Goal: Task Accomplishment & Management: Use online tool/utility

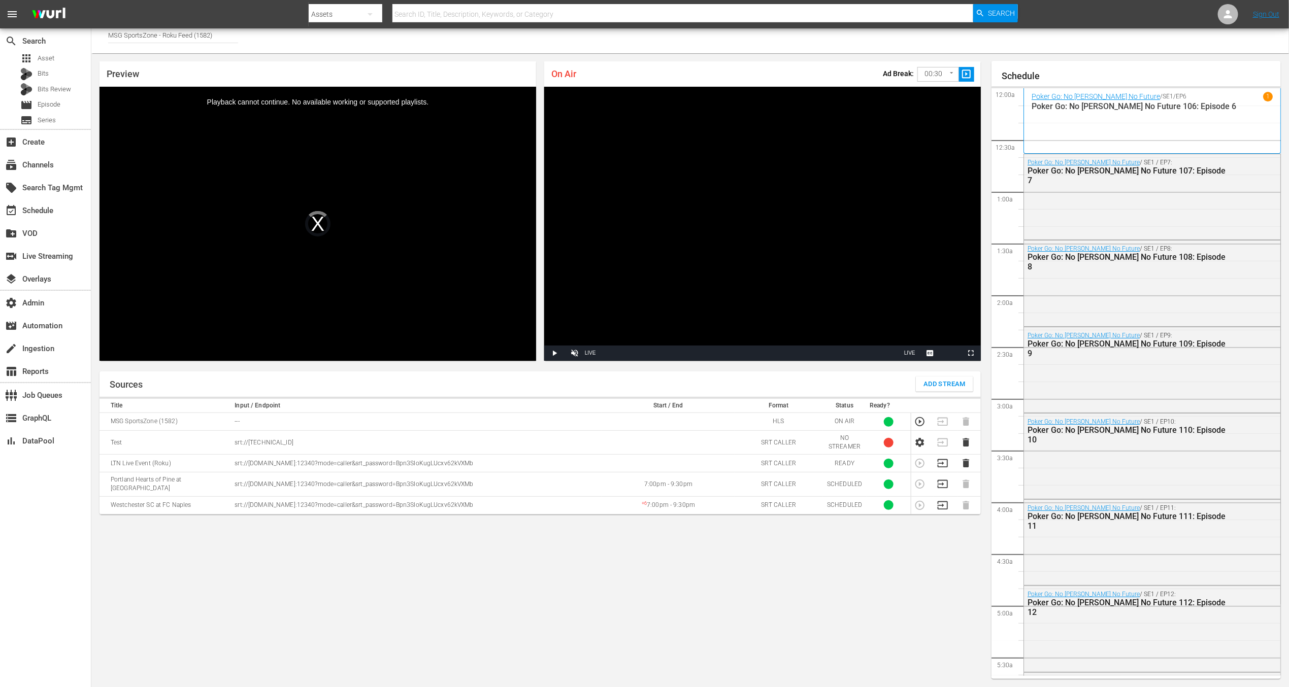
scroll to position [1871, 0]
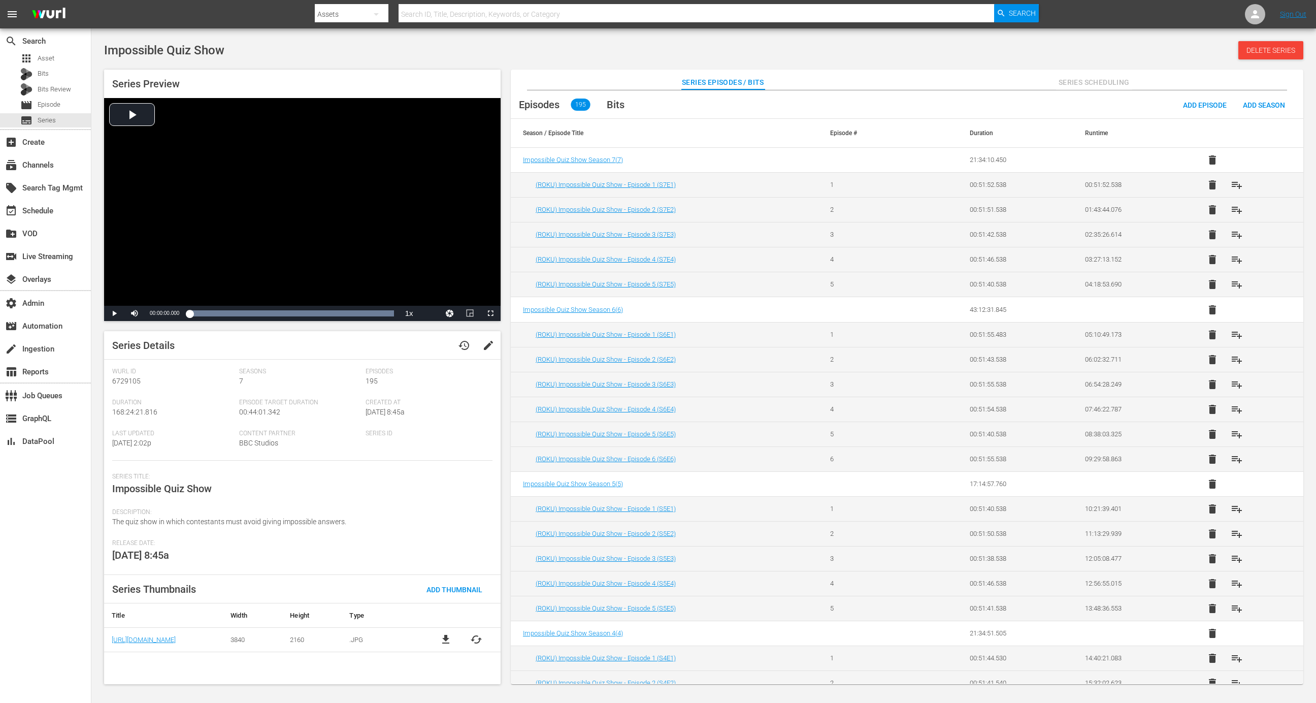
click at [484, 346] on span "edit" at bounding box center [488, 345] width 12 height 12
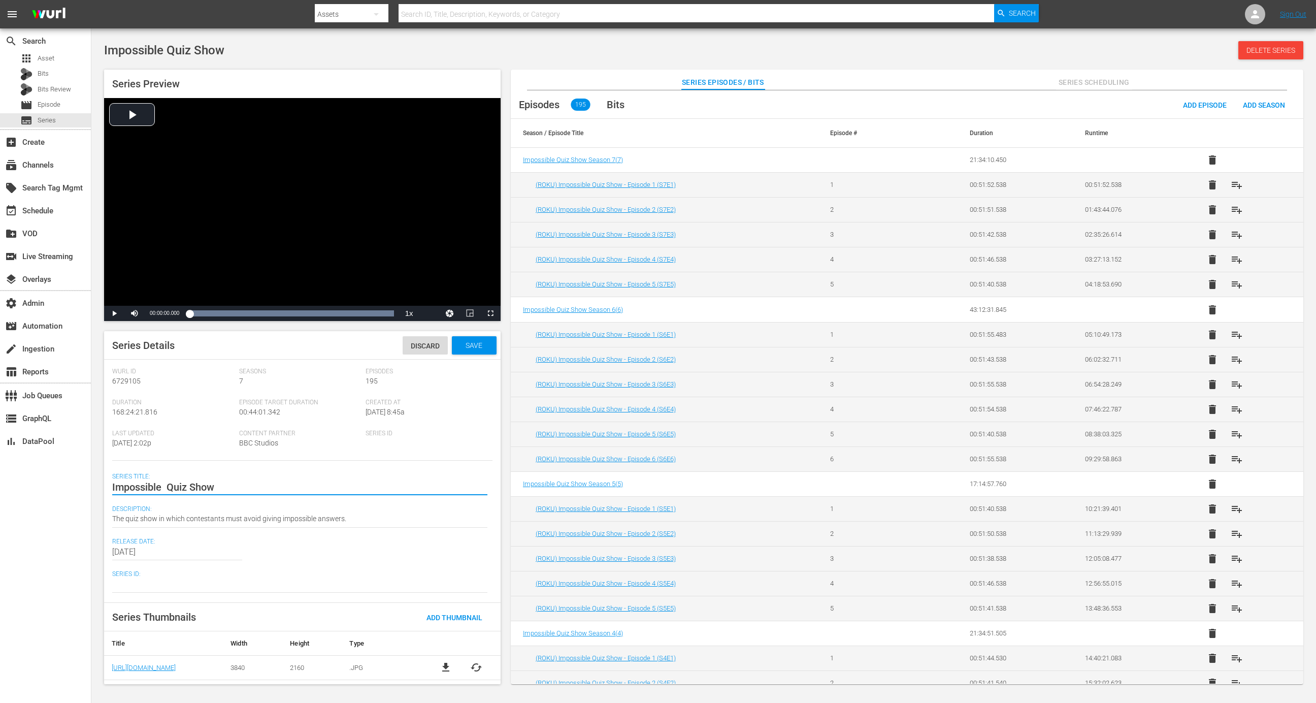
click at [257, 487] on textarea "Impossible Quiz Show" at bounding box center [299, 487] width 375 height 12
click at [390, 519] on textarea "The quiz show in which contestants must avoid giving impossible answers." at bounding box center [299, 519] width 375 height 12
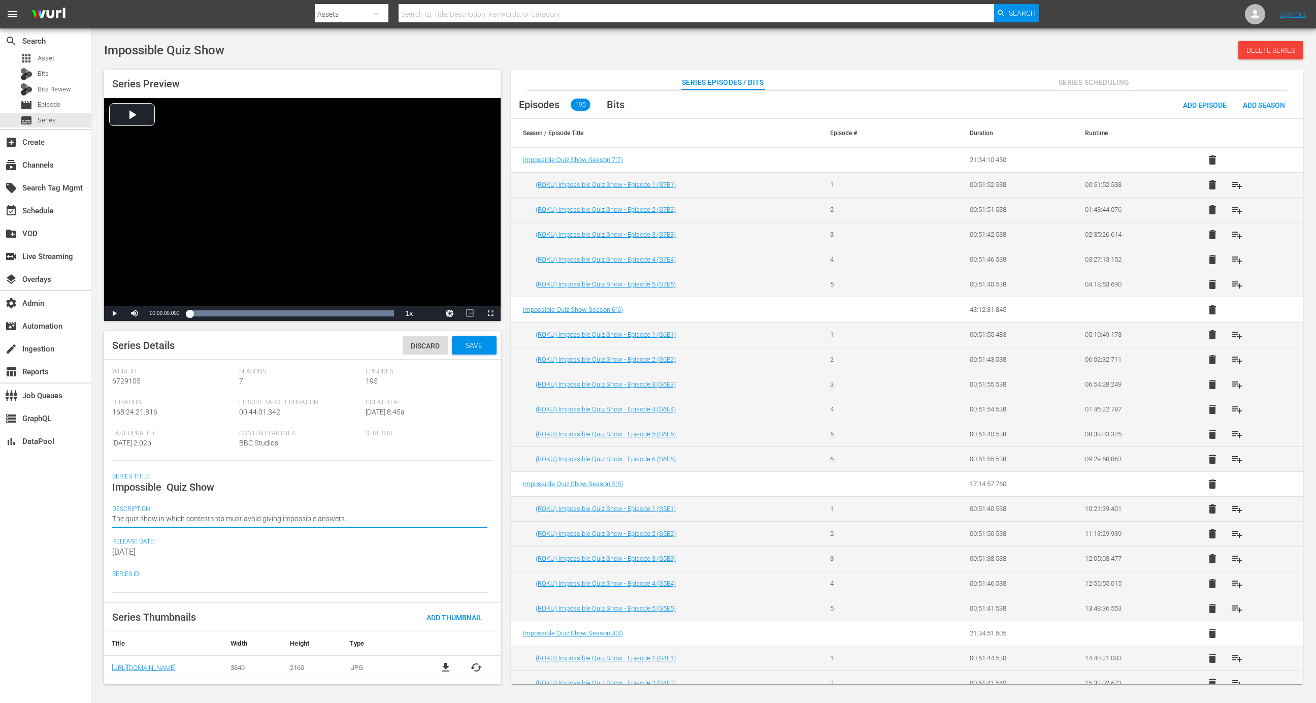
click at [391, 519] on textarea "The quiz show in which contestants must avoid giving impossible answers." at bounding box center [299, 519] width 375 height 12
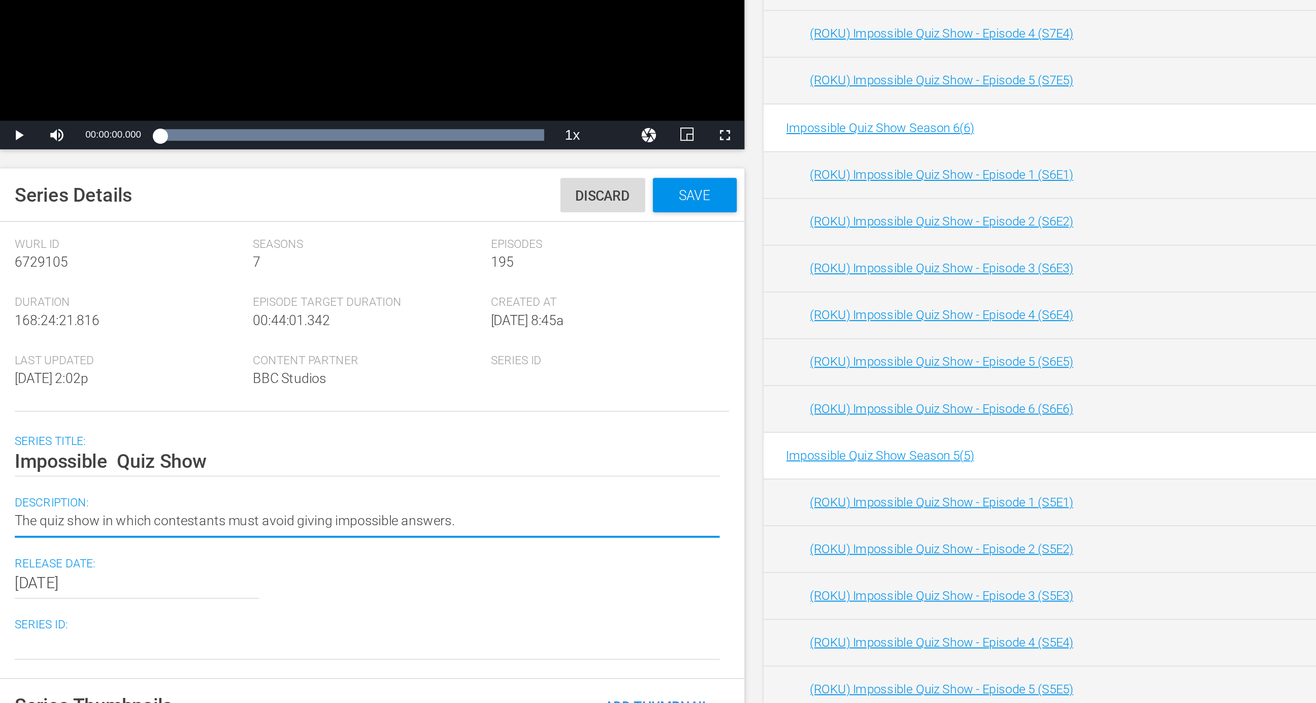
drag, startPoint x: 156, startPoint y: 521, endPoint x: 277, endPoint y: 528, distance: 121.0
click at [277, 528] on div "The quiz show in which contestants must avoid giving impossible answers. The qu…" at bounding box center [299, 519] width 375 height 24
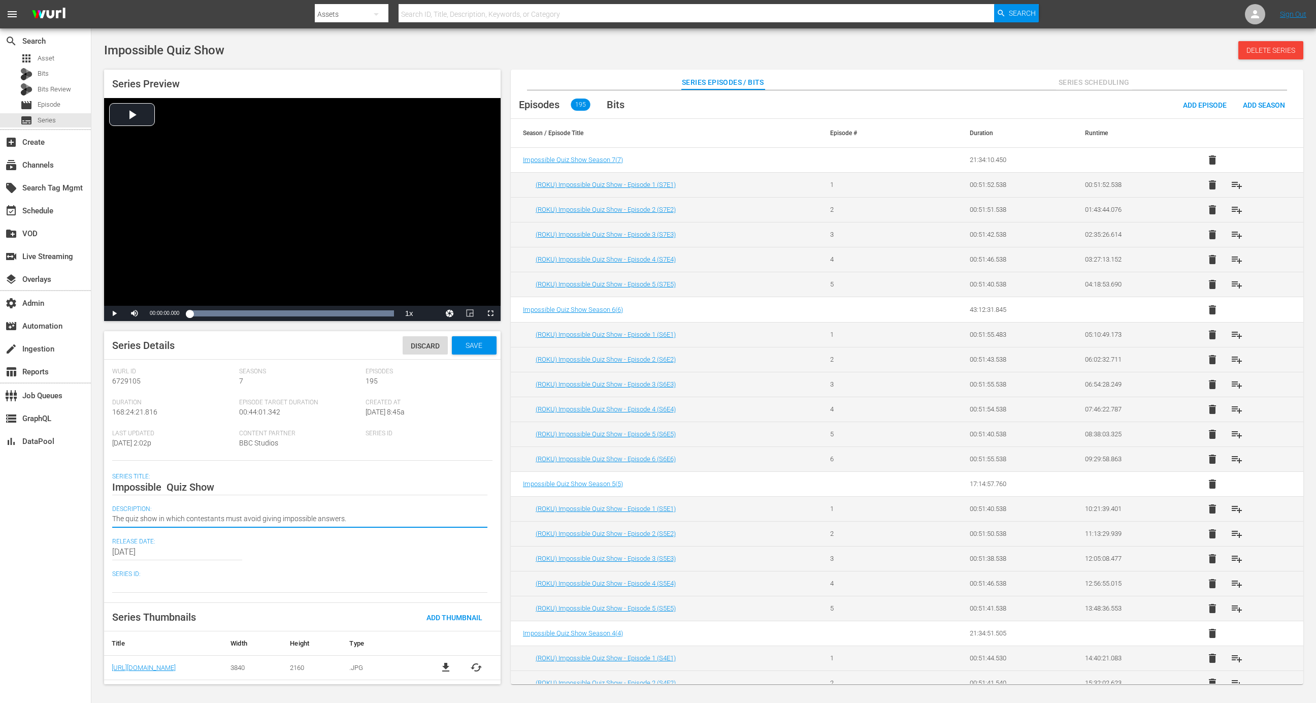
click at [367, 513] on textarea "The quiz show in which contestants must avoid giving impossible answers." at bounding box center [299, 519] width 375 height 12
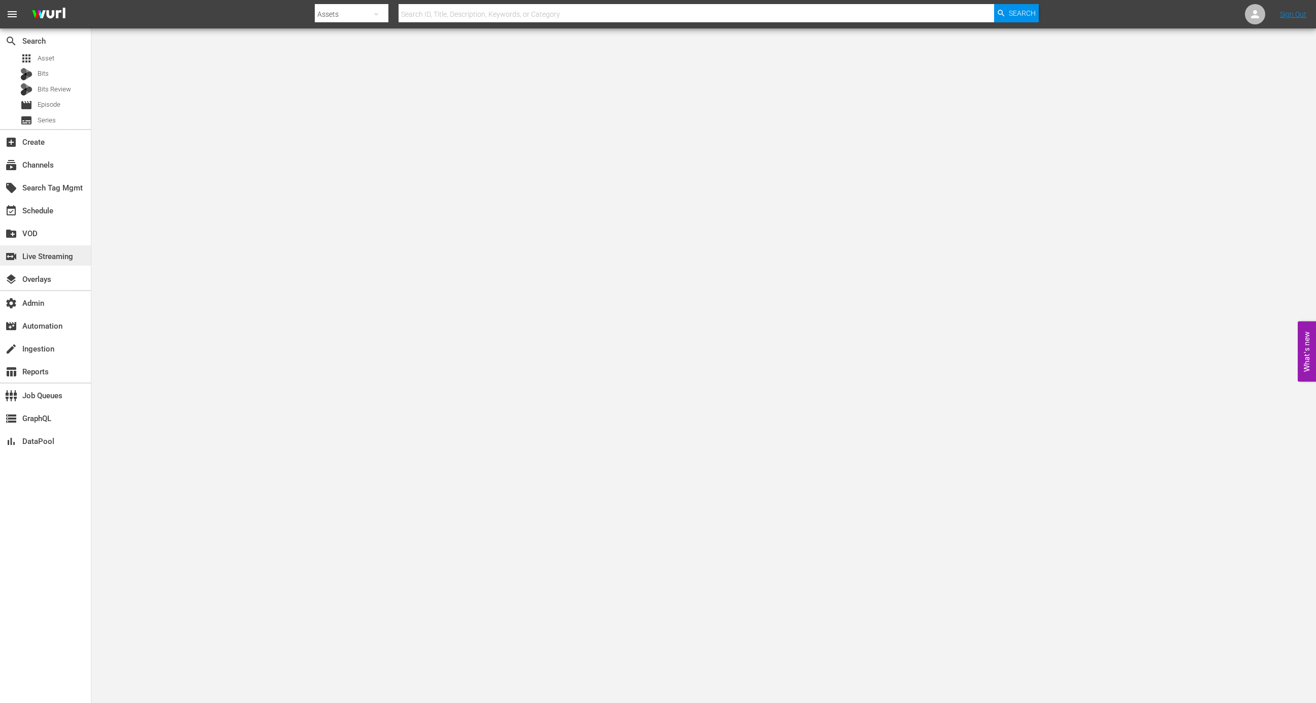
click at [57, 257] on div "switch_video Live Streaming" at bounding box center [28, 254] width 57 height 9
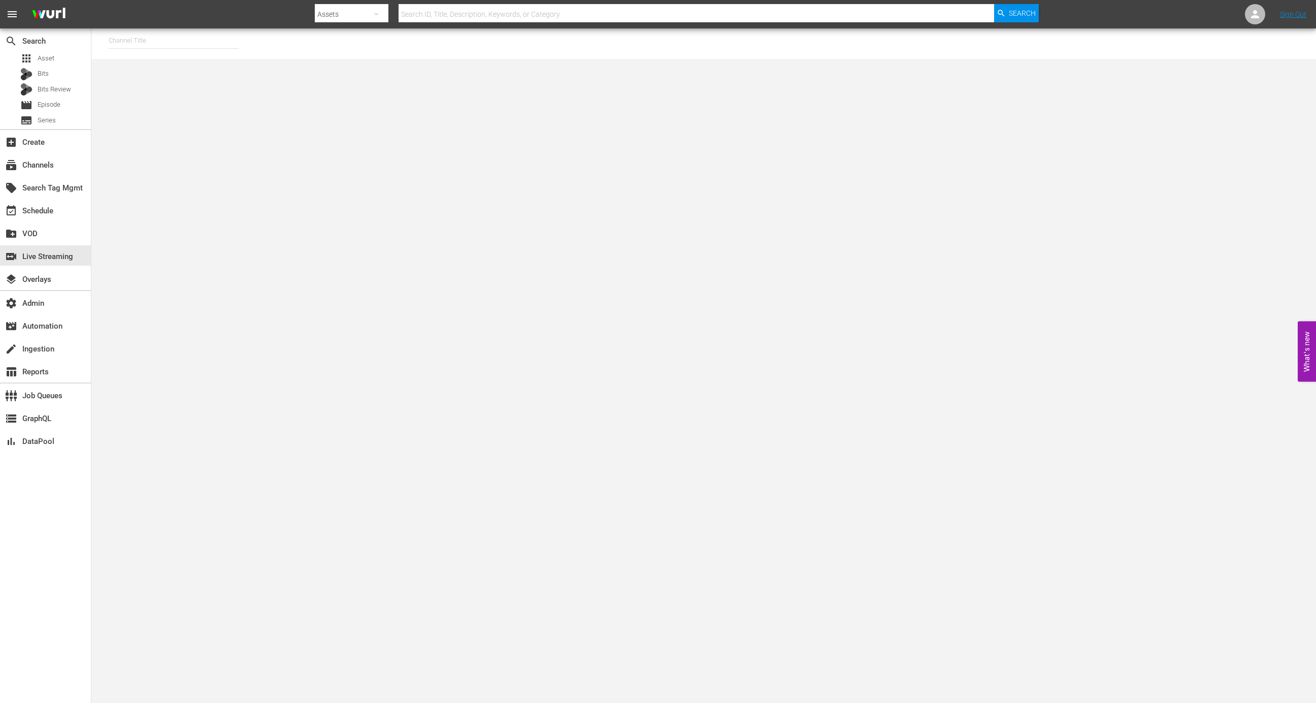
click at [170, 45] on input "text" at bounding box center [174, 40] width 130 height 24
click at [217, 121] on div "MSG SportsZone (1386 - amc_msgsportszone_1)" at bounding box center [248, 118] width 263 height 24
type input "MSG SportsZone (1386 - amc_msgsportszone_1)"
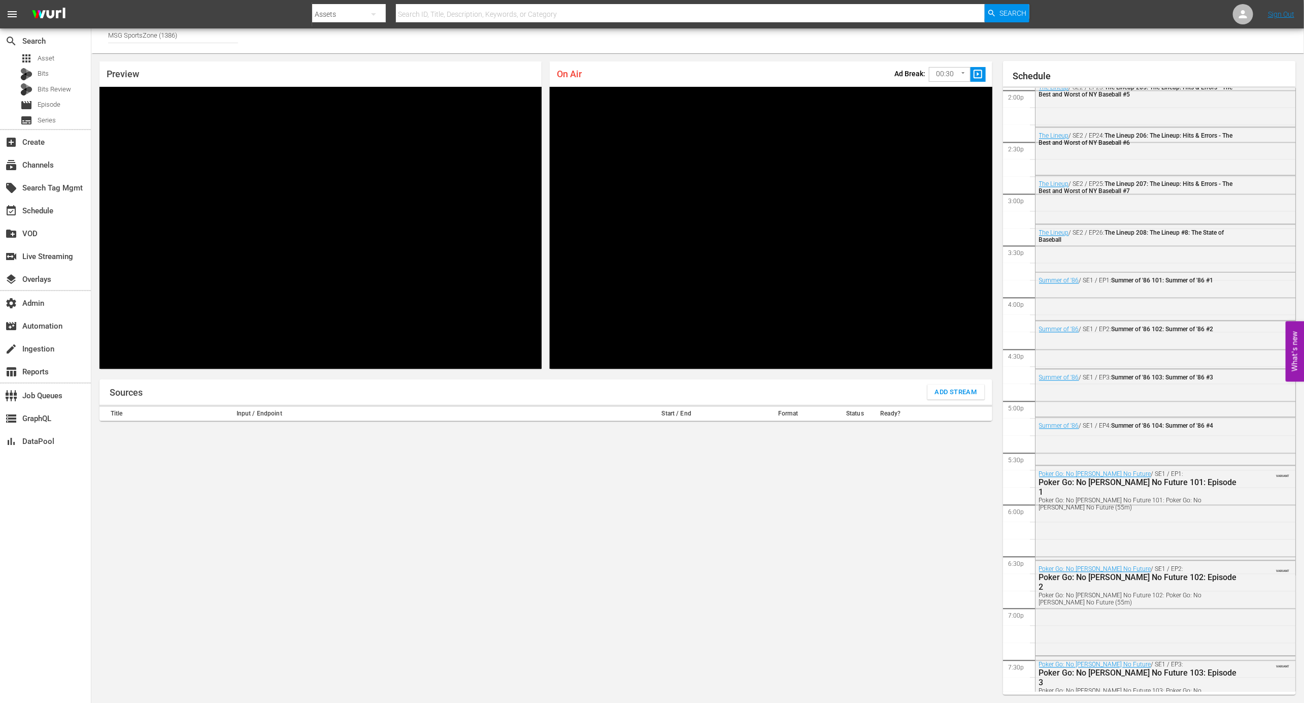
scroll to position [1034, 0]
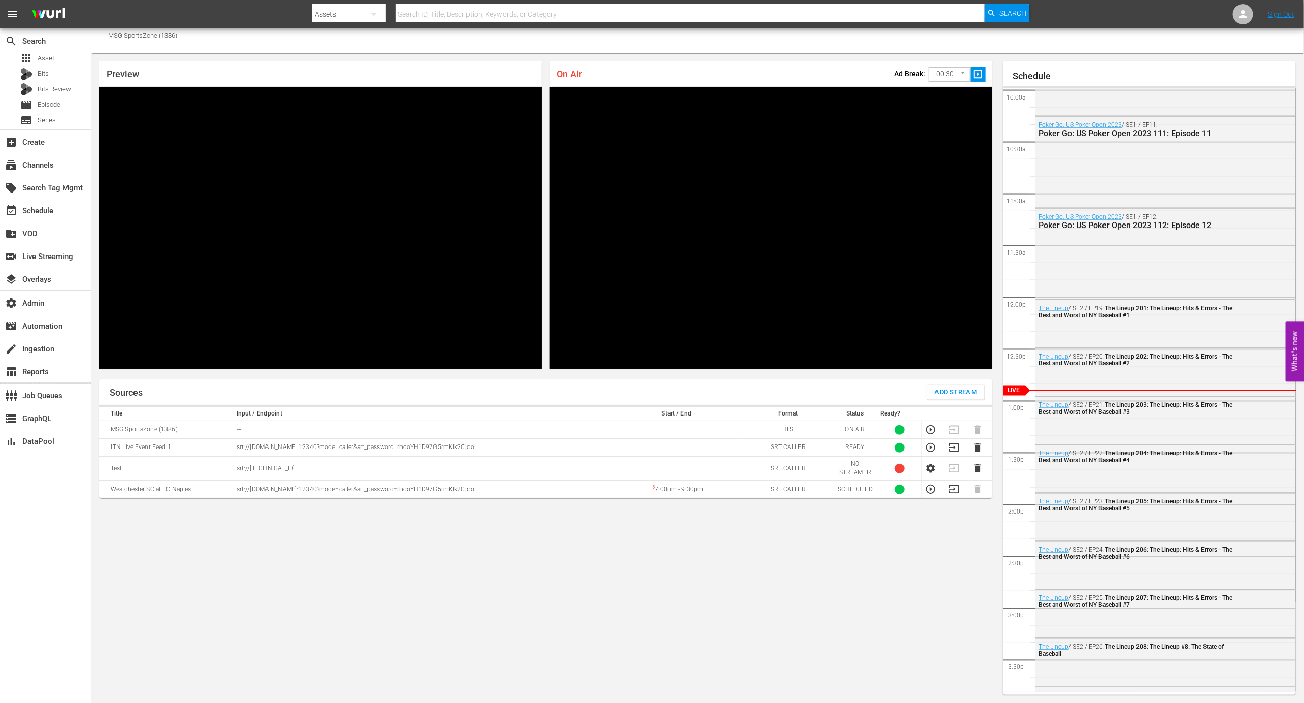
click at [664, 491] on td "+ 5 7:00pm - 9:30pm" at bounding box center [677, 489] width 134 height 18
click at [61, 219] on div "event_available Schedule" at bounding box center [45, 210] width 91 height 20
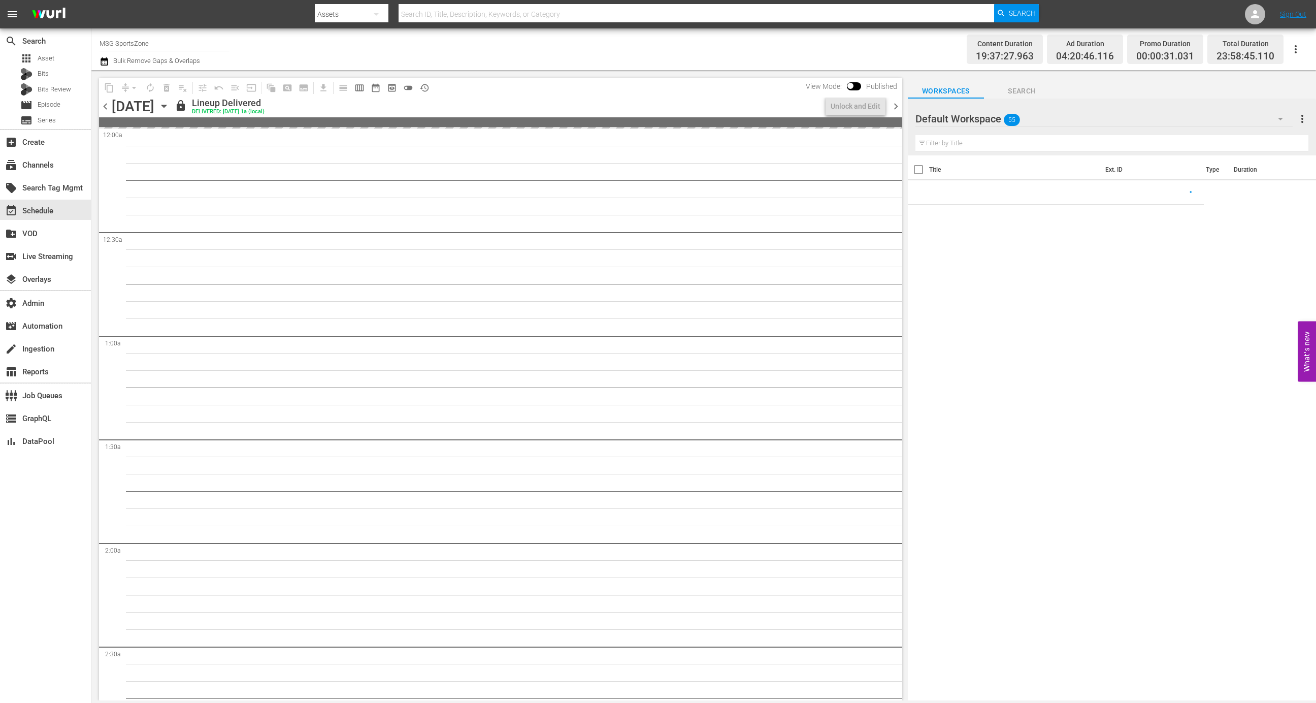
click at [172, 111] on div "Monday, August 25th August 25th" at bounding box center [142, 106] width 60 height 17
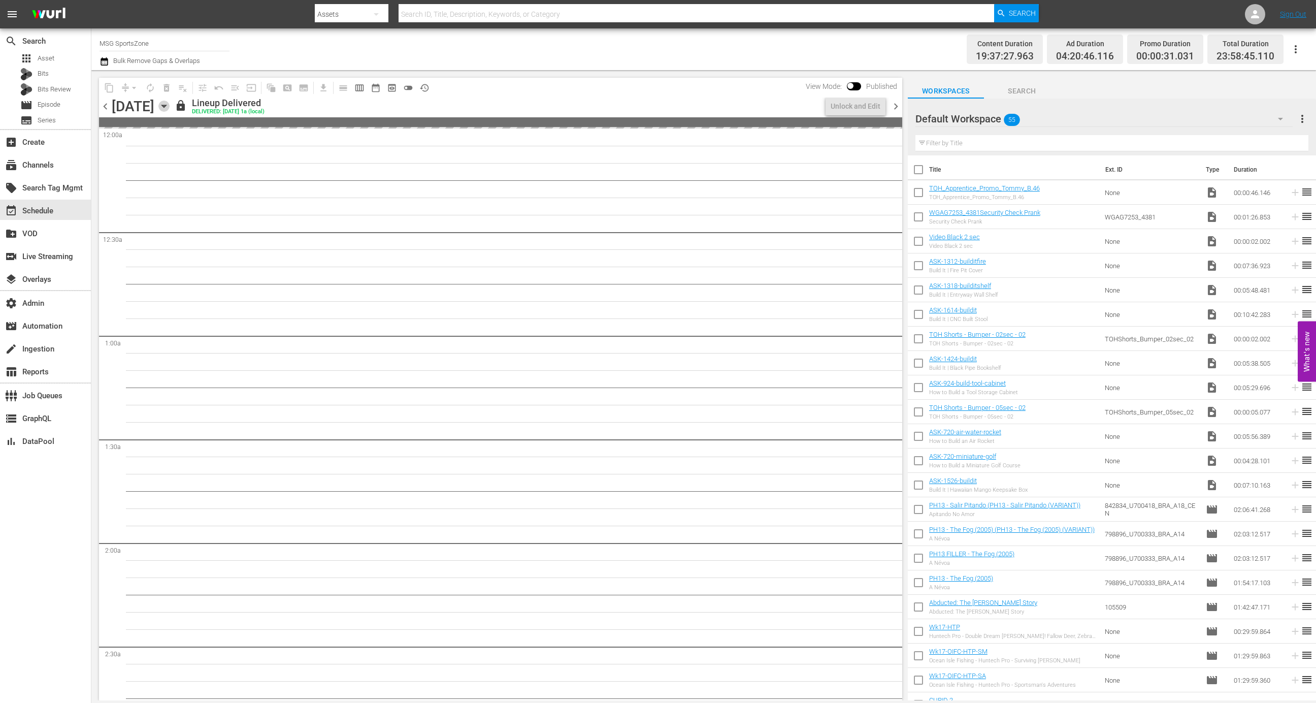
click at [170, 108] on icon "button" at bounding box center [163, 106] width 11 height 11
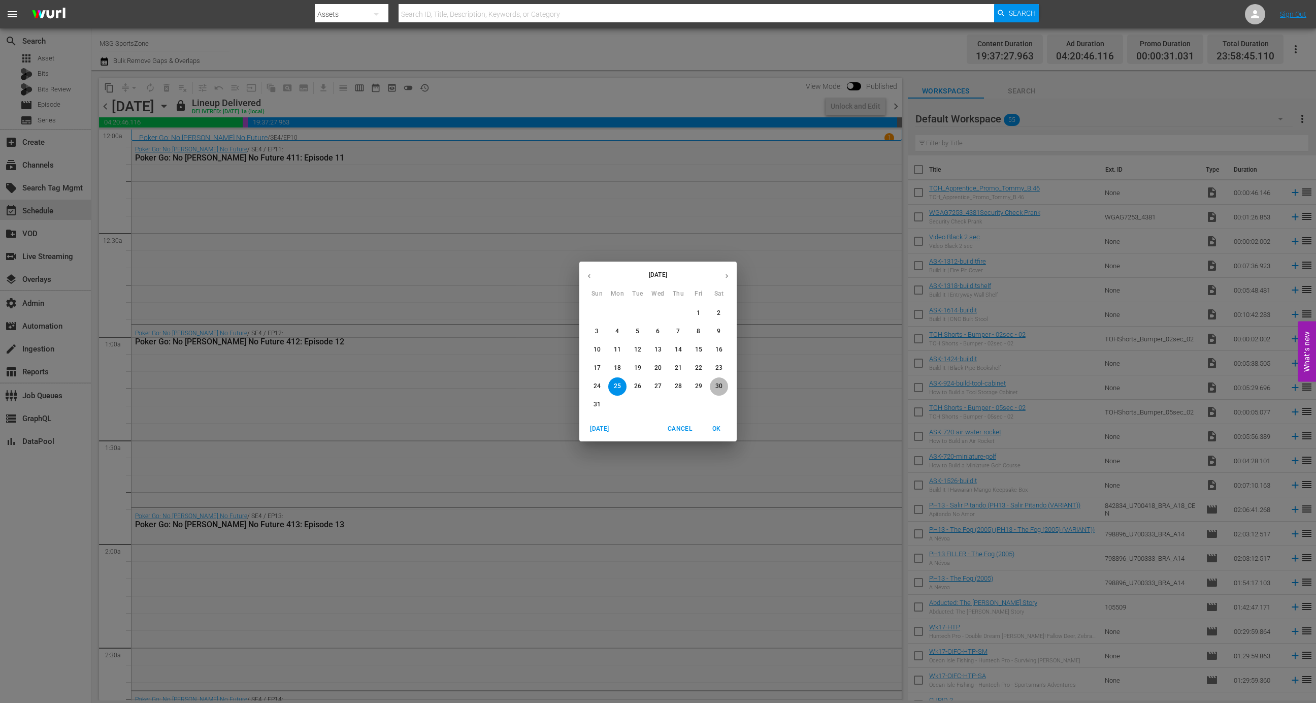
click at [717, 385] on p "30" at bounding box center [718, 386] width 7 height 9
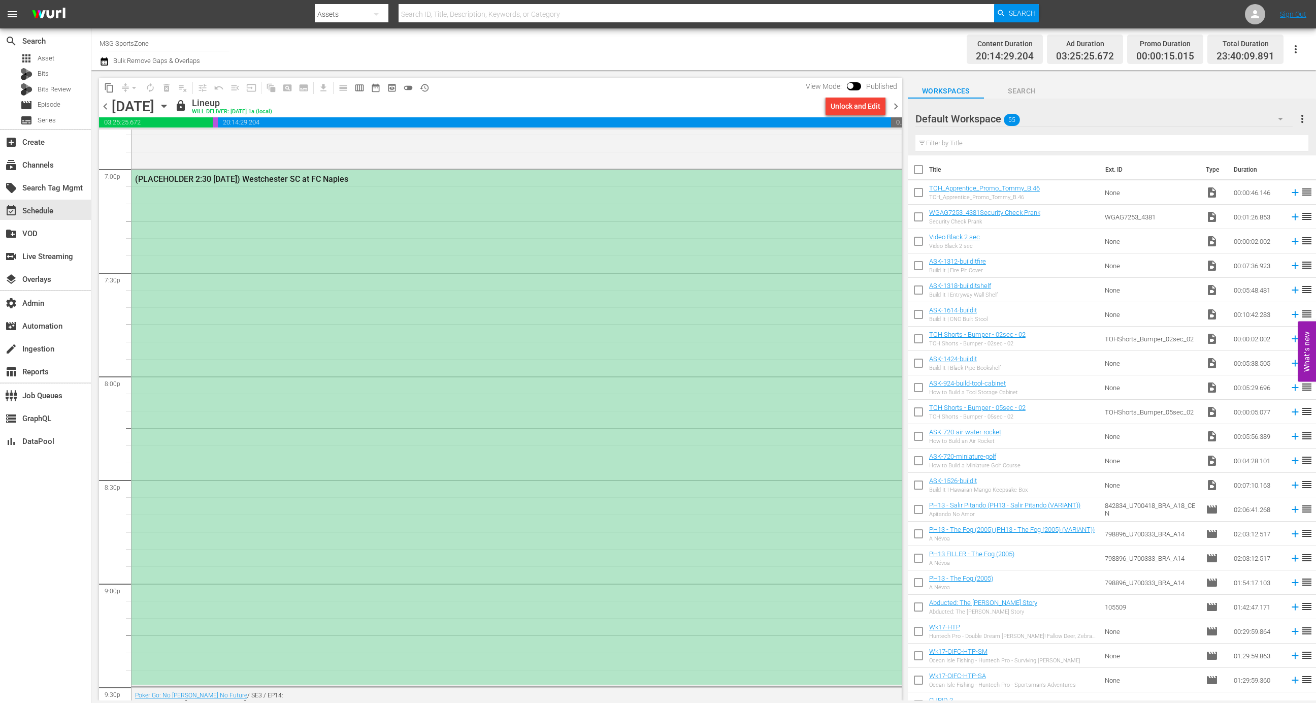
scroll to position [3854, 0]
